Goal: Navigation & Orientation: Understand site structure

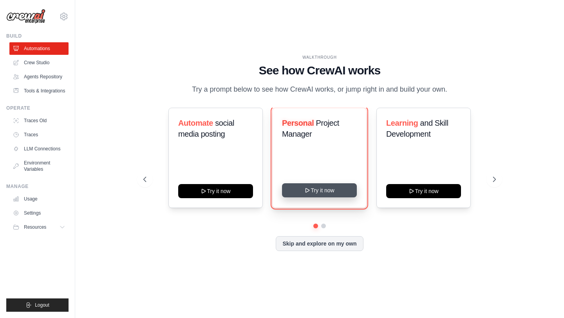
click at [319, 189] on button "Try it now" at bounding box center [319, 190] width 75 height 14
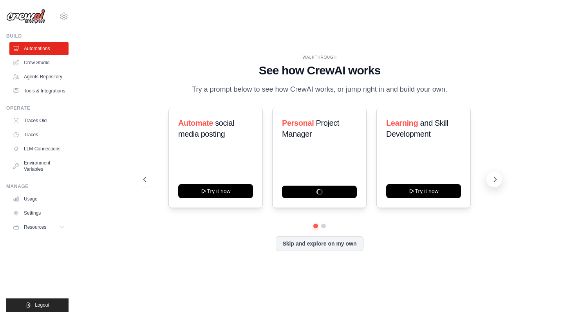
click at [493, 183] on icon at bounding box center [496, 180] width 8 height 8
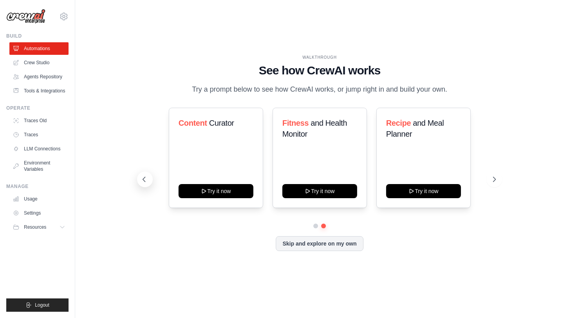
click at [144, 176] on icon at bounding box center [144, 180] width 8 height 8
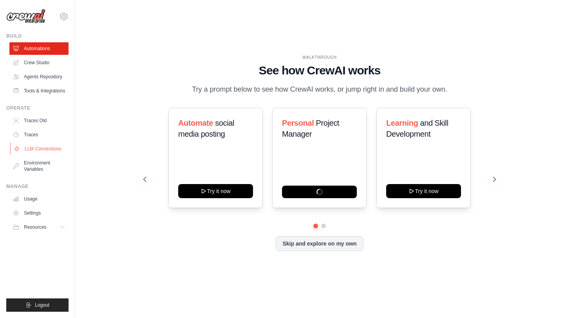
click at [34, 149] on link "LLM Connections" at bounding box center [39, 149] width 59 height 13
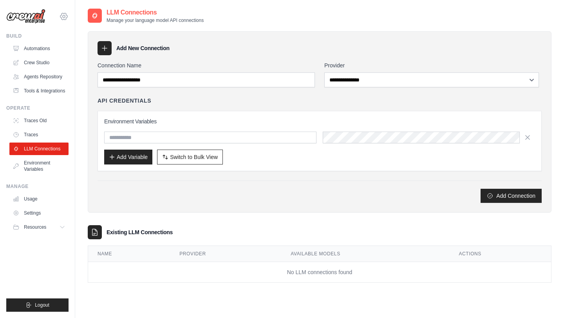
click at [61, 15] on icon at bounding box center [63, 16] width 7 height 7
click at [193, 183] on div "Add Connection" at bounding box center [320, 192] width 444 height 22
click at [196, 208] on div "**********" at bounding box center [320, 121] width 464 height 181
click at [30, 48] on link "Automations" at bounding box center [39, 48] width 59 height 13
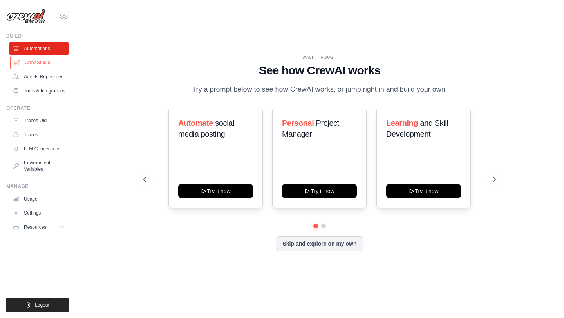
click at [36, 66] on link "Crew Studio" at bounding box center [39, 62] width 59 height 13
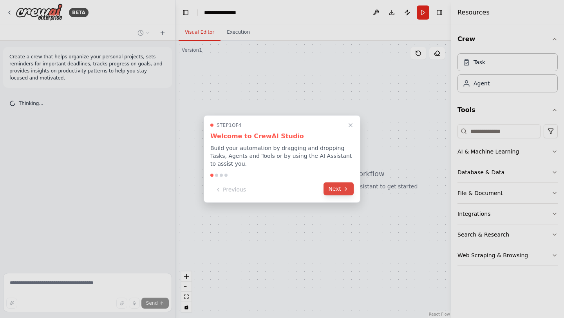
click at [339, 190] on button "Next" at bounding box center [339, 189] width 30 height 13
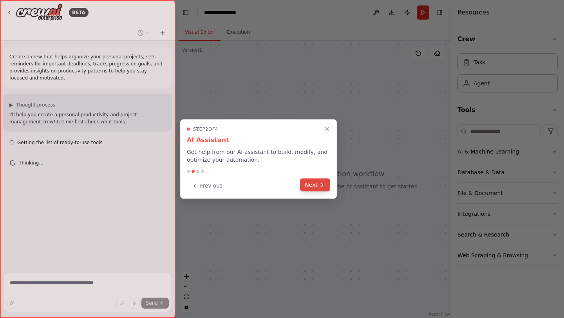
click at [319, 189] on button "Next" at bounding box center [315, 185] width 30 height 13
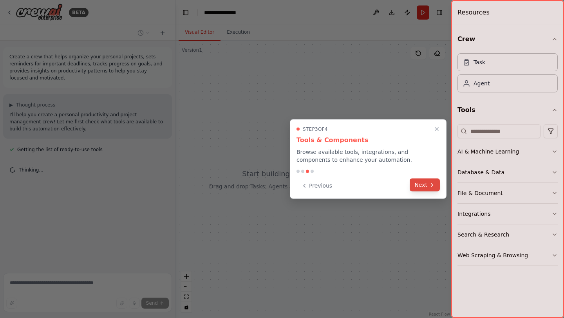
click at [423, 188] on button "Next" at bounding box center [425, 185] width 30 height 13
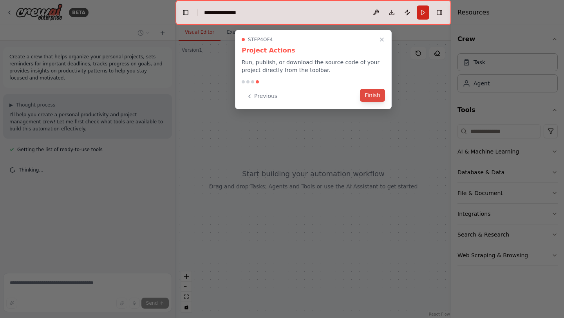
click at [373, 92] on button "Finish" at bounding box center [372, 95] width 25 height 13
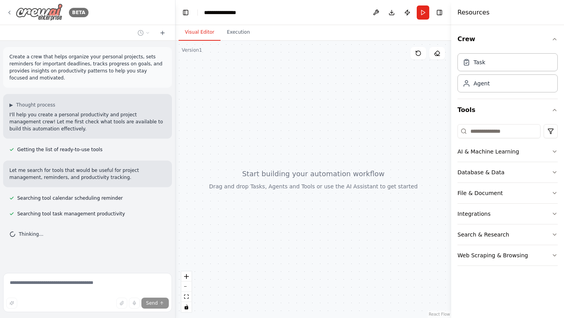
click at [12, 11] on icon at bounding box center [9, 12] width 6 height 6
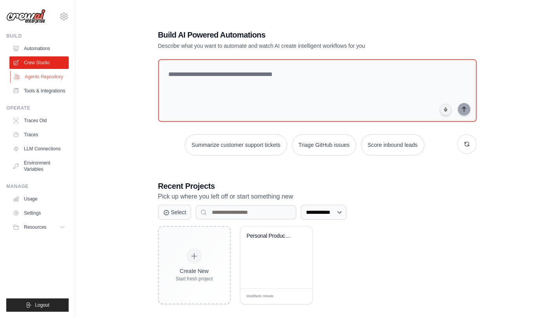
click at [45, 79] on link "Agents Repository" at bounding box center [39, 77] width 59 height 13
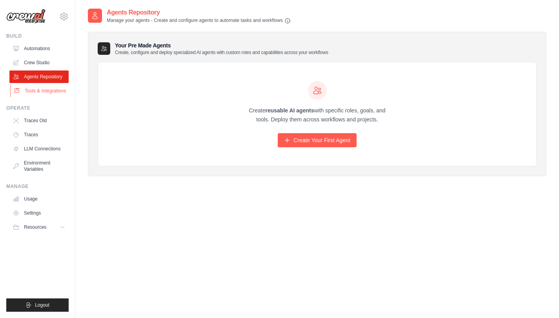
click at [47, 92] on link "Tools & Integrations" at bounding box center [39, 91] width 59 height 13
